Goal: Task Accomplishment & Management: Use online tool/utility

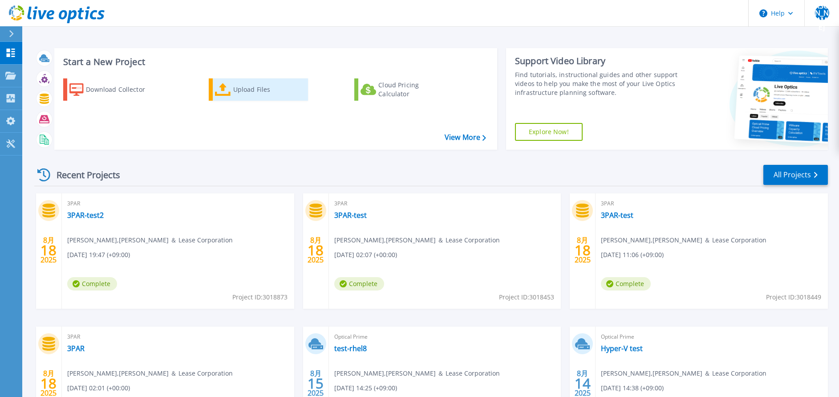
click at [282, 92] on div "Upload Files" at bounding box center [268, 90] width 71 height 18
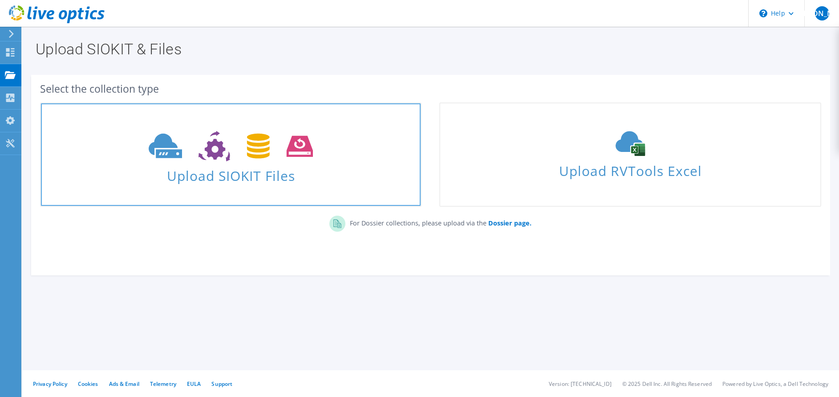
click at [237, 180] on span "Upload SIOKIT Files" at bounding box center [231, 172] width 380 height 19
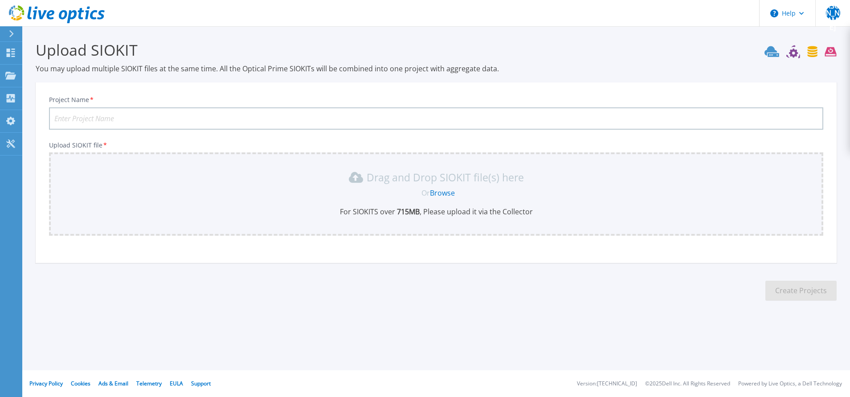
click at [163, 115] on input "Project Name *" at bounding box center [436, 118] width 774 height 22
type input "3PAR-test2"
click at [441, 196] on link "Browse" at bounding box center [442, 193] width 25 height 10
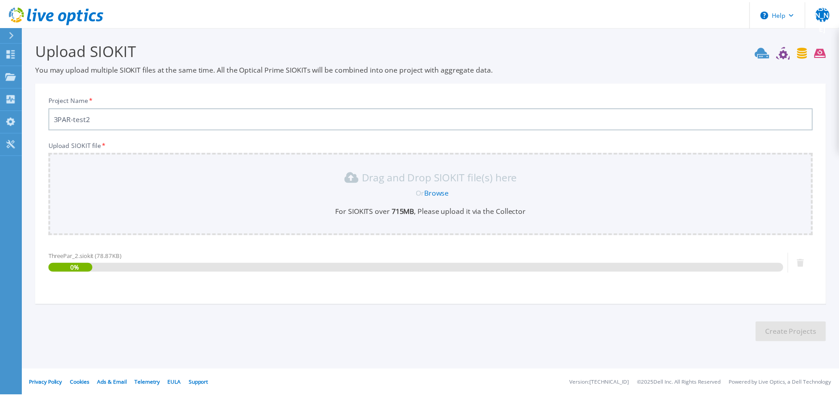
scroll to position [0, 0]
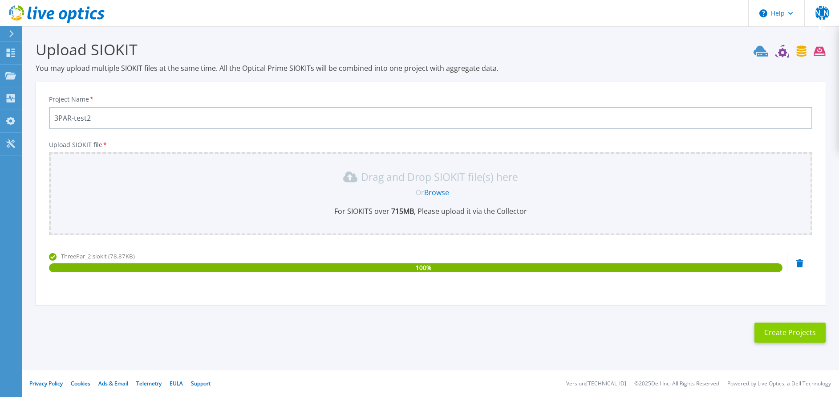
click at [789, 330] on button "Create Projects" at bounding box center [790, 332] width 71 height 20
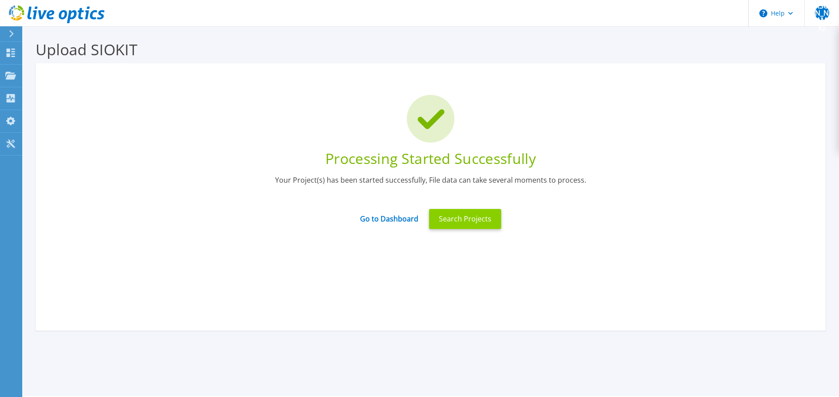
click at [467, 216] on button "Search Projects" at bounding box center [465, 219] width 72 height 20
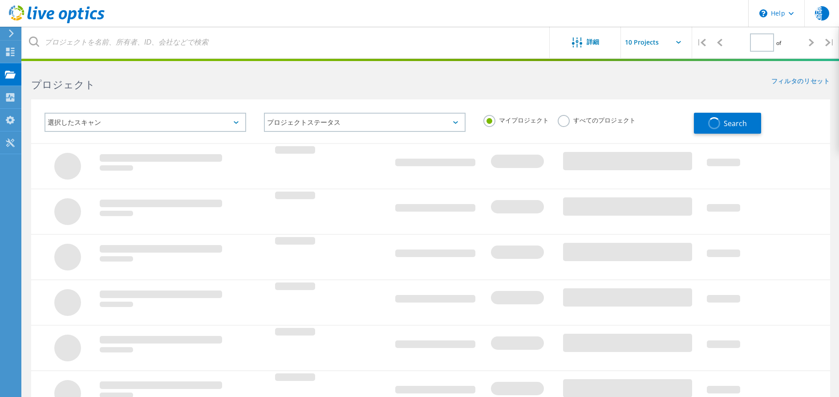
type input "1"
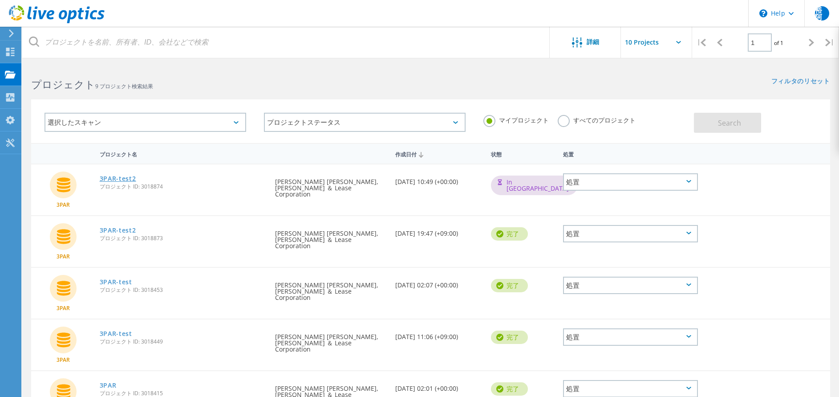
click at [127, 179] on link "3PAR-test2" at bounding box center [118, 178] width 37 height 6
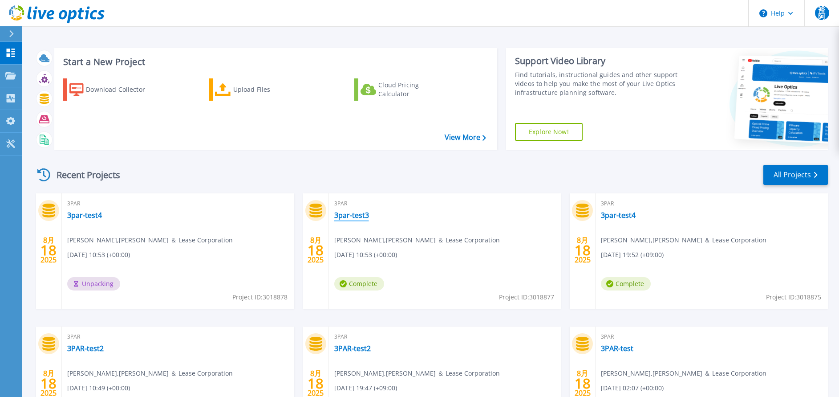
click at [357, 217] on link "3par-test3" at bounding box center [351, 215] width 35 height 9
